Goal: Information Seeking & Learning: Check status

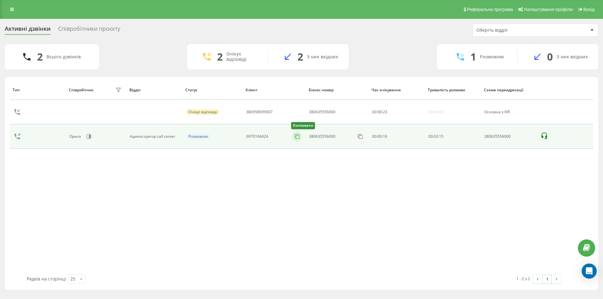
click at [298, 137] on icon at bounding box center [297, 137] width 6 height 6
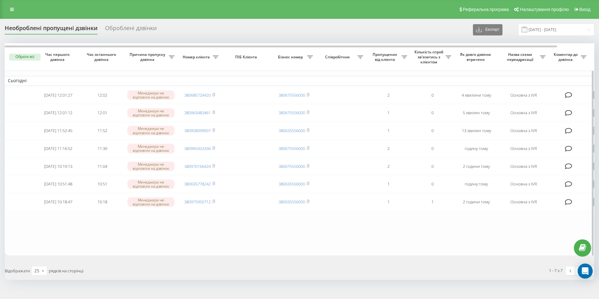
drag, startPoint x: 21, startPoint y: 158, endPoint x: 32, endPoint y: 162, distance: 11.6
click at [21, 157] on td at bounding box center [20, 148] width 31 height 17
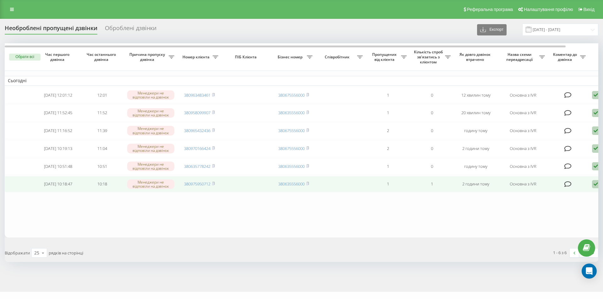
click at [594, 189] on icon at bounding box center [596, 184] width 8 height 8
click at [547, 197] on span "Не вдалося зв'язатися" at bounding box center [540, 194] width 48 height 6
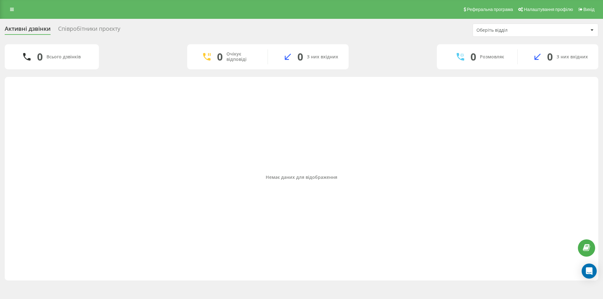
click at [20, 155] on div "Немає даних для відображення" at bounding box center [302, 177] width 584 height 195
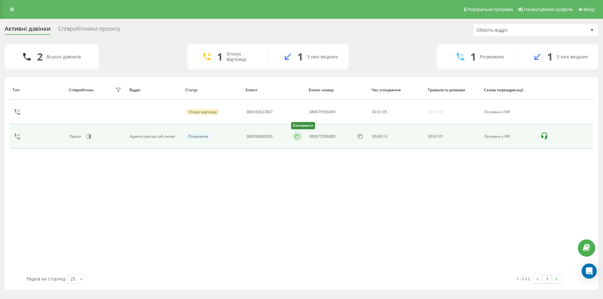
click at [297, 137] on rect at bounding box center [297, 136] width 3 height 3
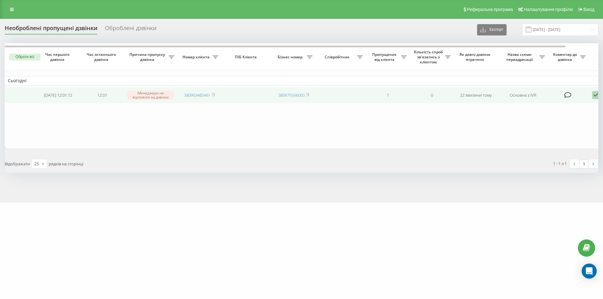
click at [594, 98] on icon at bounding box center [596, 95] width 8 height 8
click at [545, 108] on span "Не вдалося зв'язатися" at bounding box center [540, 105] width 48 height 6
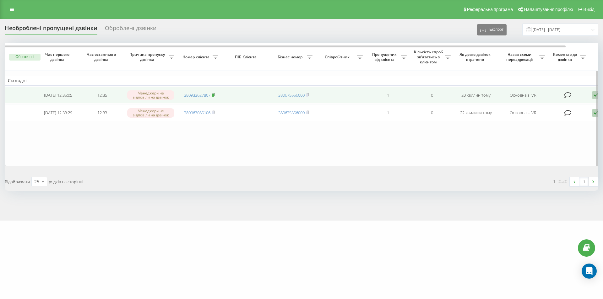
click at [215, 96] on icon at bounding box center [213, 94] width 2 height 3
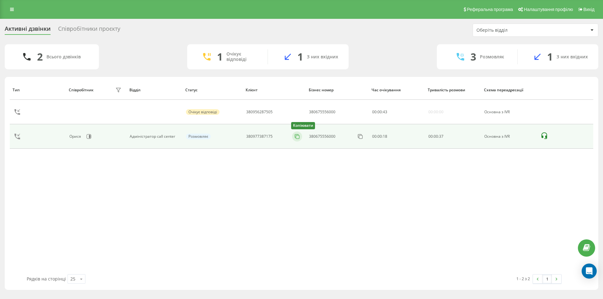
click at [297, 139] on rect at bounding box center [297, 136] width 3 height 3
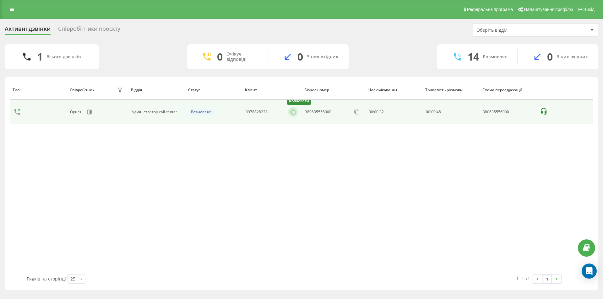
click at [295, 113] on icon at bounding box center [293, 112] width 6 height 6
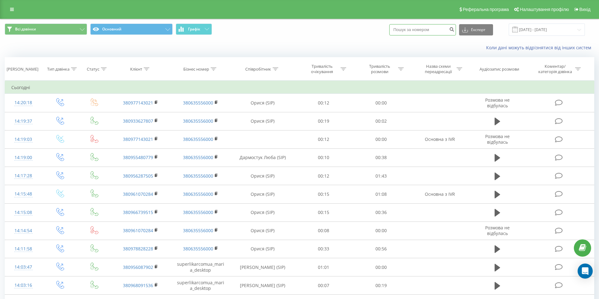
click at [442, 28] on input at bounding box center [422, 29] width 67 height 11
type input "0982109"
click at [146, 68] on icon at bounding box center [147, 69] width 6 height 3
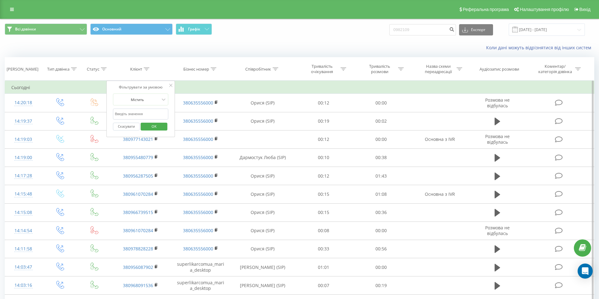
click at [149, 114] on input "text" at bounding box center [140, 114] width 55 height 11
click at [120, 115] on input "text" at bounding box center [140, 114] width 55 height 11
type input "0982109835"
click at [154, 129] on span "OK" at bounding box center [154, 127] width 18 height 10
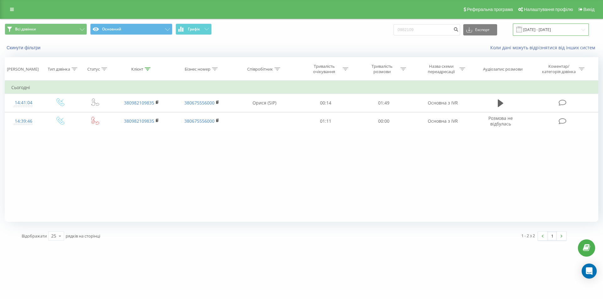
click at [545, 29] on input "[DATE] - [DATE]" at bounding box center [551, 30] width 76 height 12
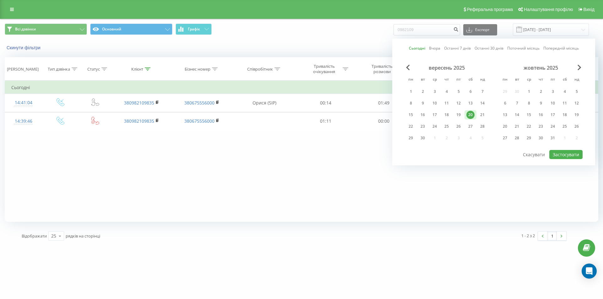
click at [482, 48] on link "Останні 30 днів" at bounding box center [489, 48] width 29 height 6
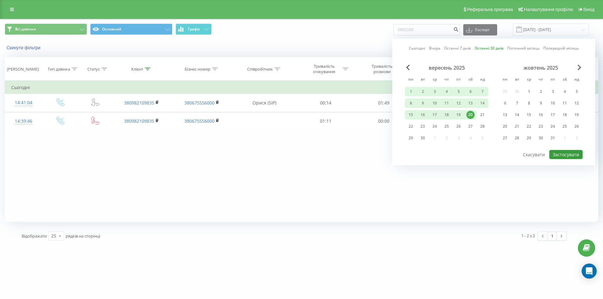
click at [564, 157] on button "Застосувати" at bounding box center [566, 154] width 33 height 9
type input "22.08.2025 - 20.09.2025"
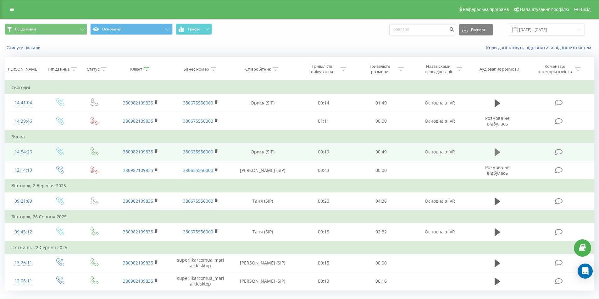
click at [495, 154] on icon at bounding box center [497, 153] width 6 height 8
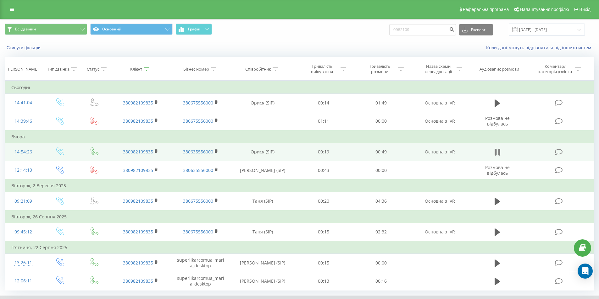
click at [497, 150] on icon at bounding box center [497, 152] width 6 height 9
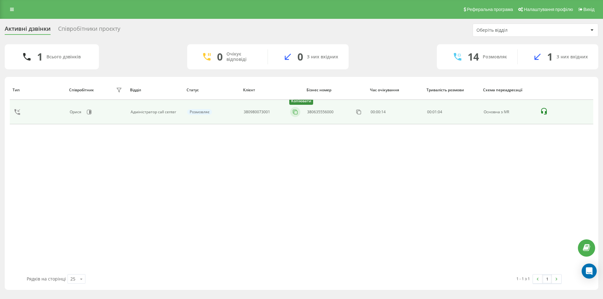
click at [297, 113] on icon at bounding box center [295, 112] width 6 height 6
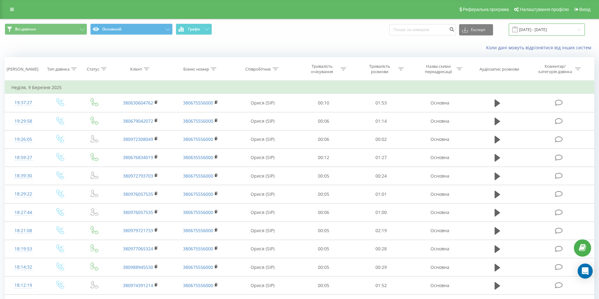
click at [552, 27] on input "09.02.2025 - 09.03.2025" at bounding box center [546, 30] width 76 height 12
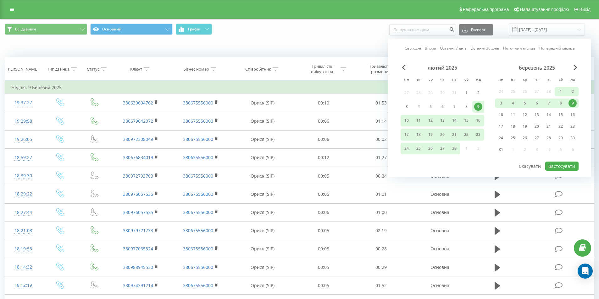
click at [410, 49] on link "Сьогодні" at bounding box center [412, 48] width 16 height 6
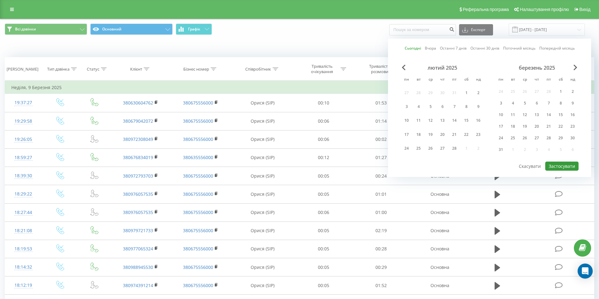
click at [560, 169] on button "Застосувати" at bounding box center [561, 166] width 33 height 9
type input "[DATE] - [DATE]"
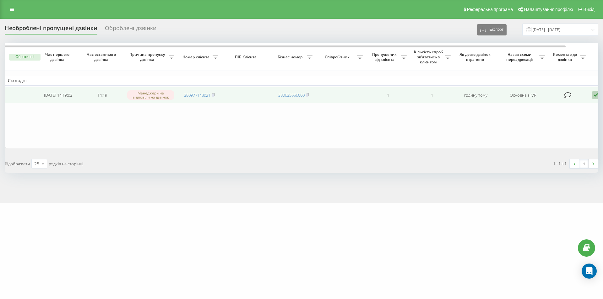
click at [594, 95] on icon at bounding box center [596, 95] width 8 height 8
click at [533, 105] on span "Не вдалося зв'язатися" at bounding box center [540, 105] width 48 height 6
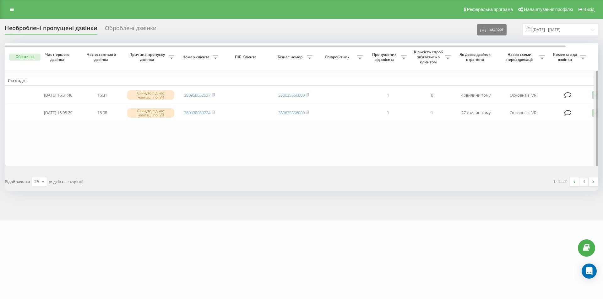
click at [594, 115] on div at bounding box center [596, 105] width 5 height 125
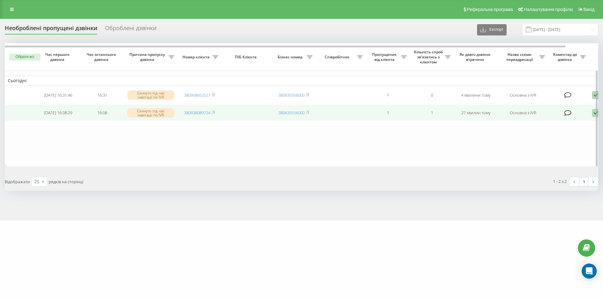
click at [593, 117] on icon at bounding box center [596, 113] width 8 height 8
click at [563, 124] on span "Не вдалося зв'язатися" at bounding box center [540, 123] width 48 height 6
click at [216, 114] on td "380992156055" at bounding box center [200, 113] width 44 height 17
click at [215, 113] on icon at bounding box center [213, 113] width 3 height 4
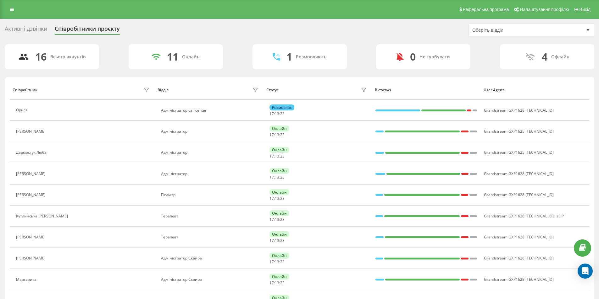
click at [24, 30] on div "Активні дзвінки" at bounding box center [26, 30] width 42 height 10
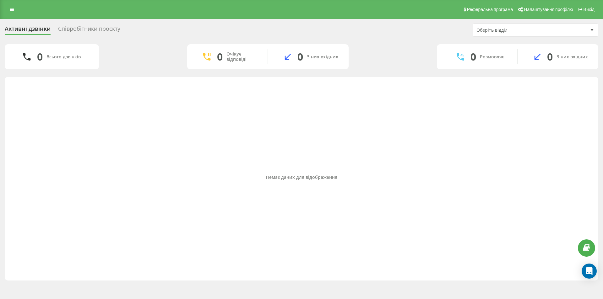
click at [93, 31] on div "Співробітники проєкту" at bounding box center [89, 30] width 62 height 10
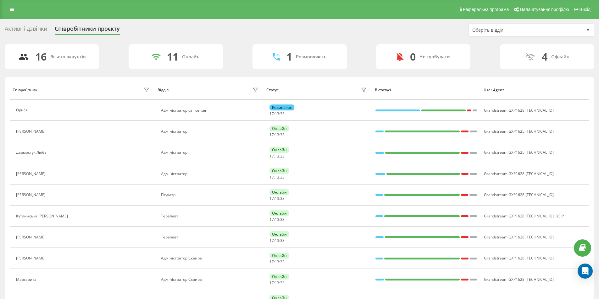
click at [30, 30] on div "Активні дзвінки" at bounding box center [26, 30] width 42 height 10
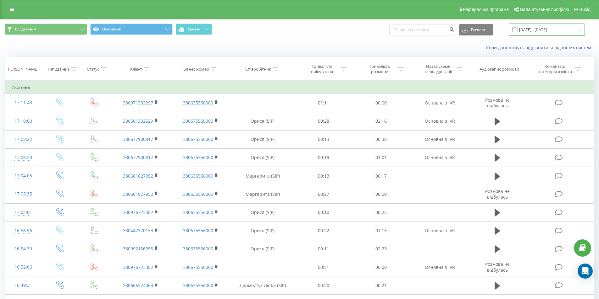
click at [530, 28] on input "[DATE] - [DATE]" at bounding box center [546, 30] width 76 height 12
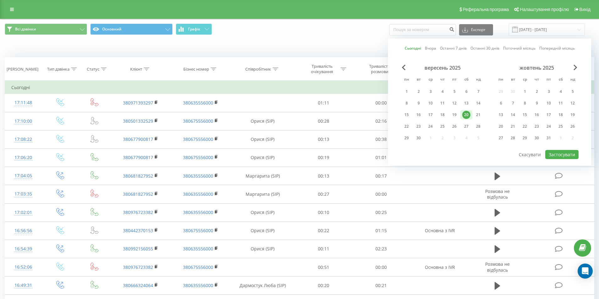
click at [412, 50] on link "Сьогодні" at bounding box center [412, 48] width 16 height 6
click at [553, 159] on div "Сьогодні Вчора Останні 7 днів Останні 30 днів Поточний місяць Попередній місяць…" at bounding box center [489, 102] width 203 height 127
click at [558, 154] on button "Застосувати" at bounding box center [561, 154] width 33 height 9
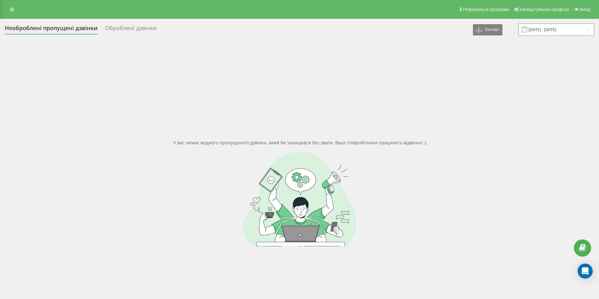
click at [557, 26] on input "20.09.2025 - 20.09.2025" at bounding box center [556, 30] width 76 height 12
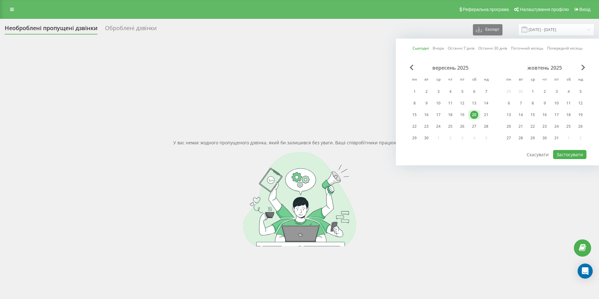
click at [422, 48] on link "Сьогодні" at bounding box center [420, 48] width 16 height 6
click at [568, 154] on button "Застосувати" at bounding box center [569, 154] width 33 height 9
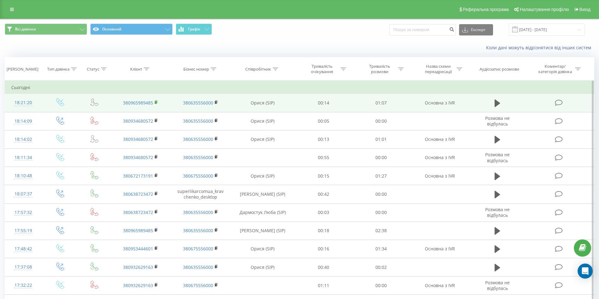
click at [156, 102] on rect at bounding box center [156, 102] width 2 height 3
